Goal: Transaction & Acquisition: Purchase product/service

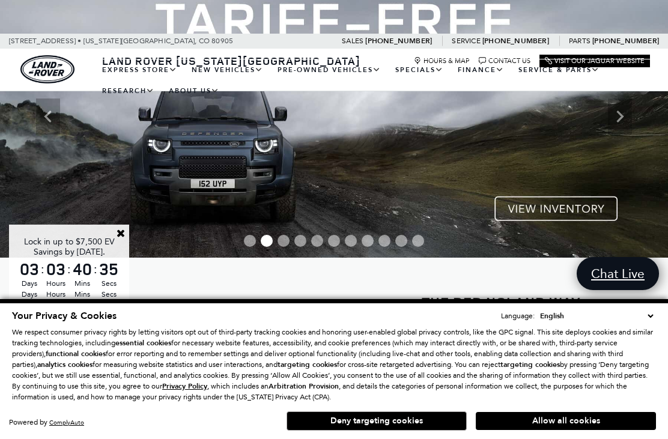
scroll to position [83, 0]
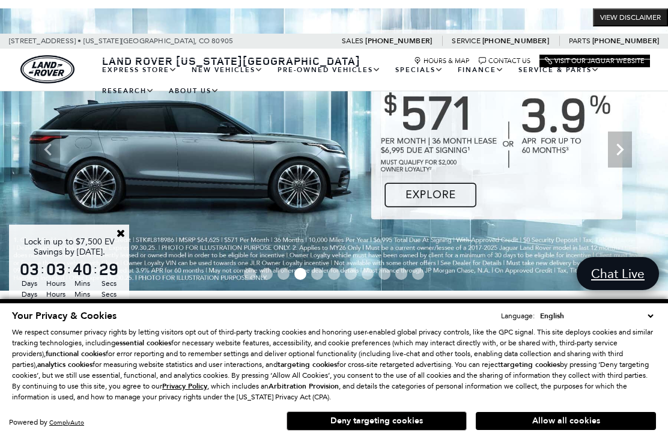
click at [0, 0] on link "Range Rover" at bounding box center [0, 0] width 0 height 0
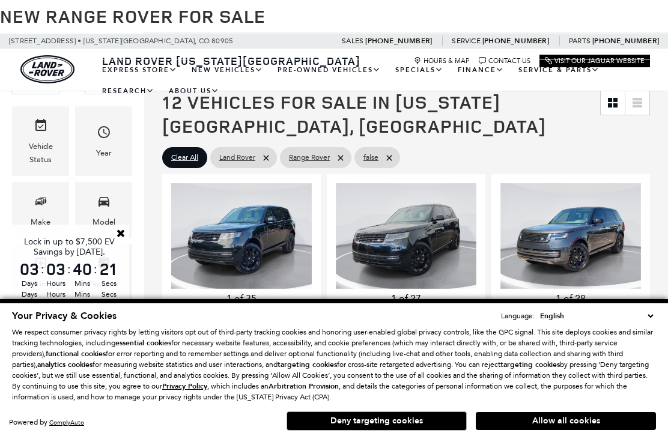
scroll to position [174, 0]
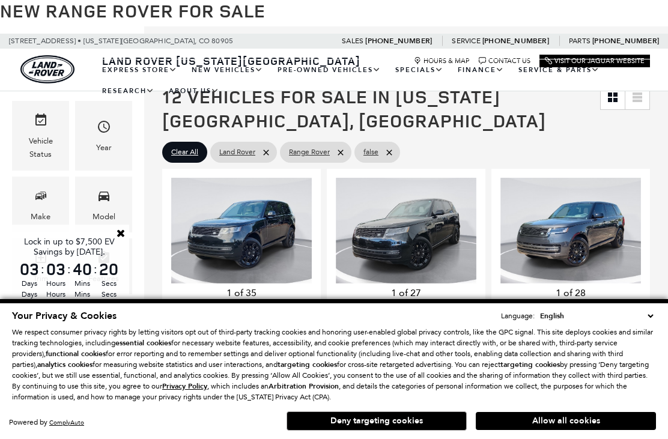
click at [579, 430] on button "Allow all cookies" at bounding box center [566, 421] width 180 height 18
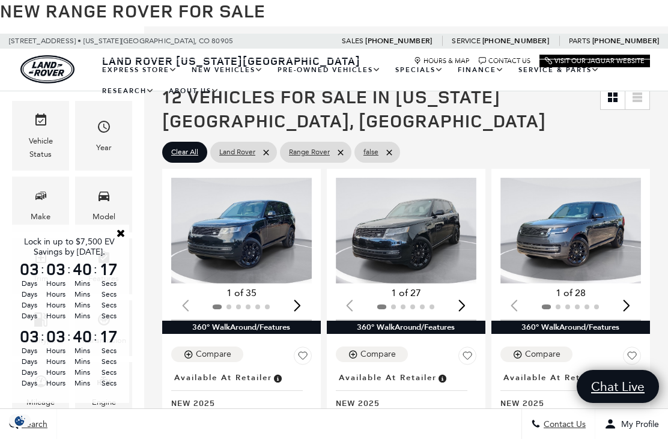
scroll to position [0, 0]
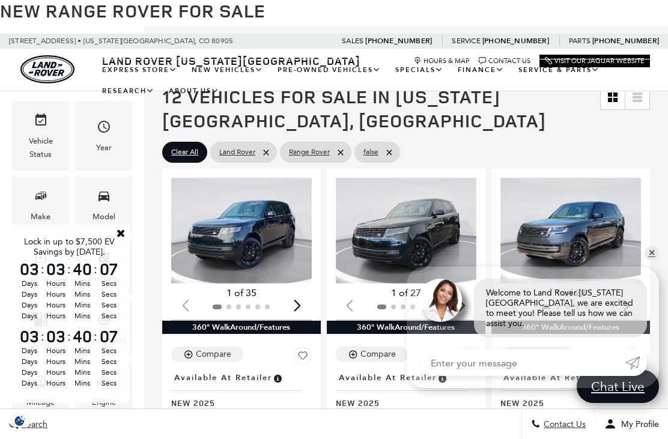
click at [655, 261] on link "✕" at bounding box center [652, 253] width 14 height 14
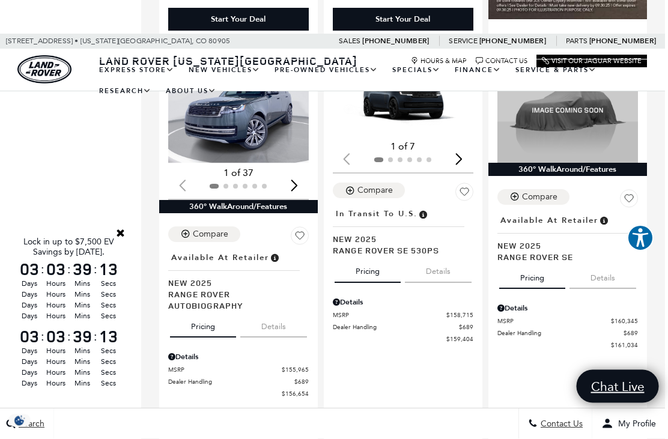
scroll to position [1883, 2]
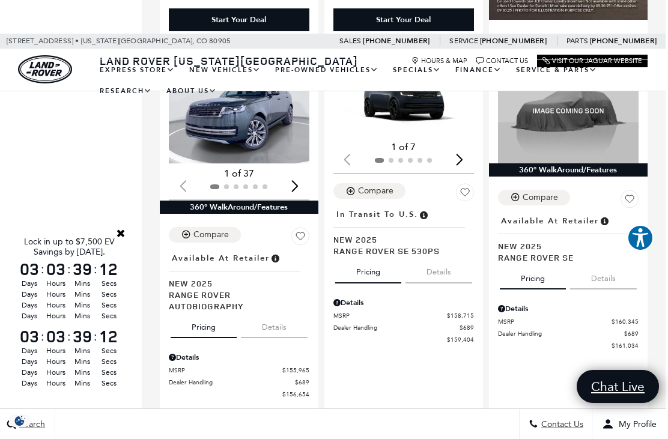
click at [419, 115] on img "1 / 2" at bounding box center [404, 97] width 141 height 79
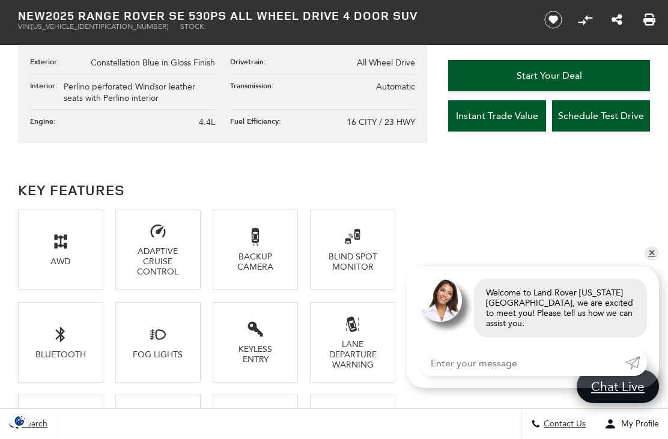
scroll to position [674, 0]
